Goal: Obtain resource: Obtain resource

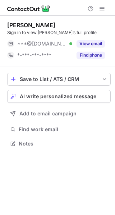
scroll to position [139, 115]
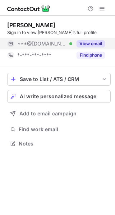
click at [88, 47] on div "View email" at bounding box center [88, 43] width 33 height 11
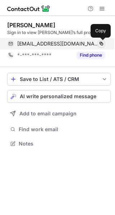
click at [102, 45] on span at bounding box center [101, 44] width 6 height 6
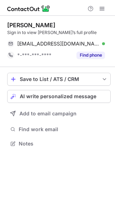
drag, startPoint x: 102, startPoint y: 45, endPoint x: -193, endPoint y: -24, distance: 303.1
click at [0, 0] on html "Nigel Collett Sign in to view Nigel’s full profile nigelacollett@gmail.com Veri…" at bounding box center [57, 107] width 115 height 215
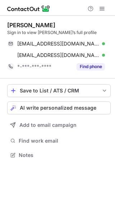
scroll to position [150, 115]
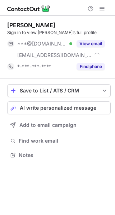
scroll to position [150, 115]
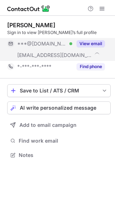
click at [89, 42] on button "View email" at bounding box center [90, 43] width 28 height 7
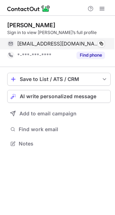
scroll to position [139, 115]
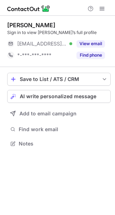
scroll to position [139, 115]
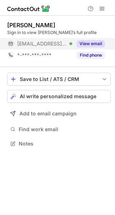
click at [91, 46] on button "View email" at bounding box center [90, 43] width 28 height 7
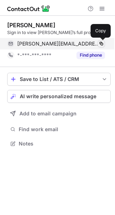
click at [100, 44] on span at bounding box center [101, 44] width 6 height 6
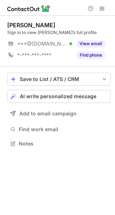
scroll to position [139, 115]
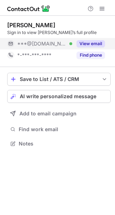
click at [84, 44] on button "View email" at bounding box center [90, 43] width 28 height 7
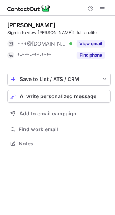
scroll to position [139, 115]
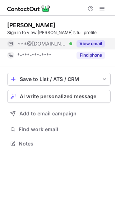
click at [81, 41] on button "View email" at bounding box center [90, 43] width 28 height 7
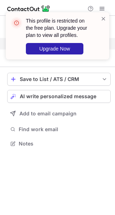
click at [101, 23] on div at bounding box center [103, 36] width 6 height 42
